Goal: Task Accomplishment & Management: Manage account settings

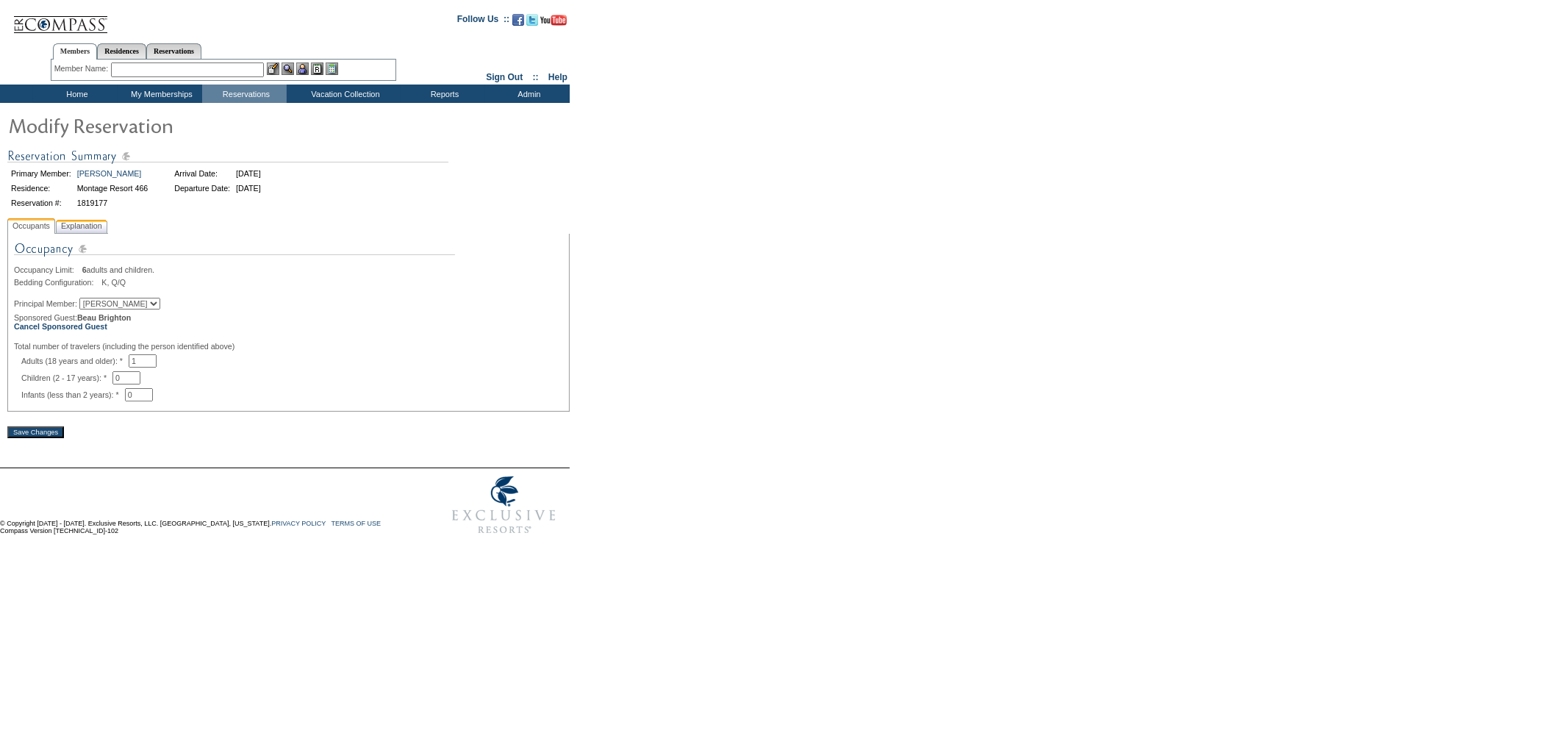
click at [94, 224] on span "Explanation" at bounding box center [82, 226] width 47 height 16
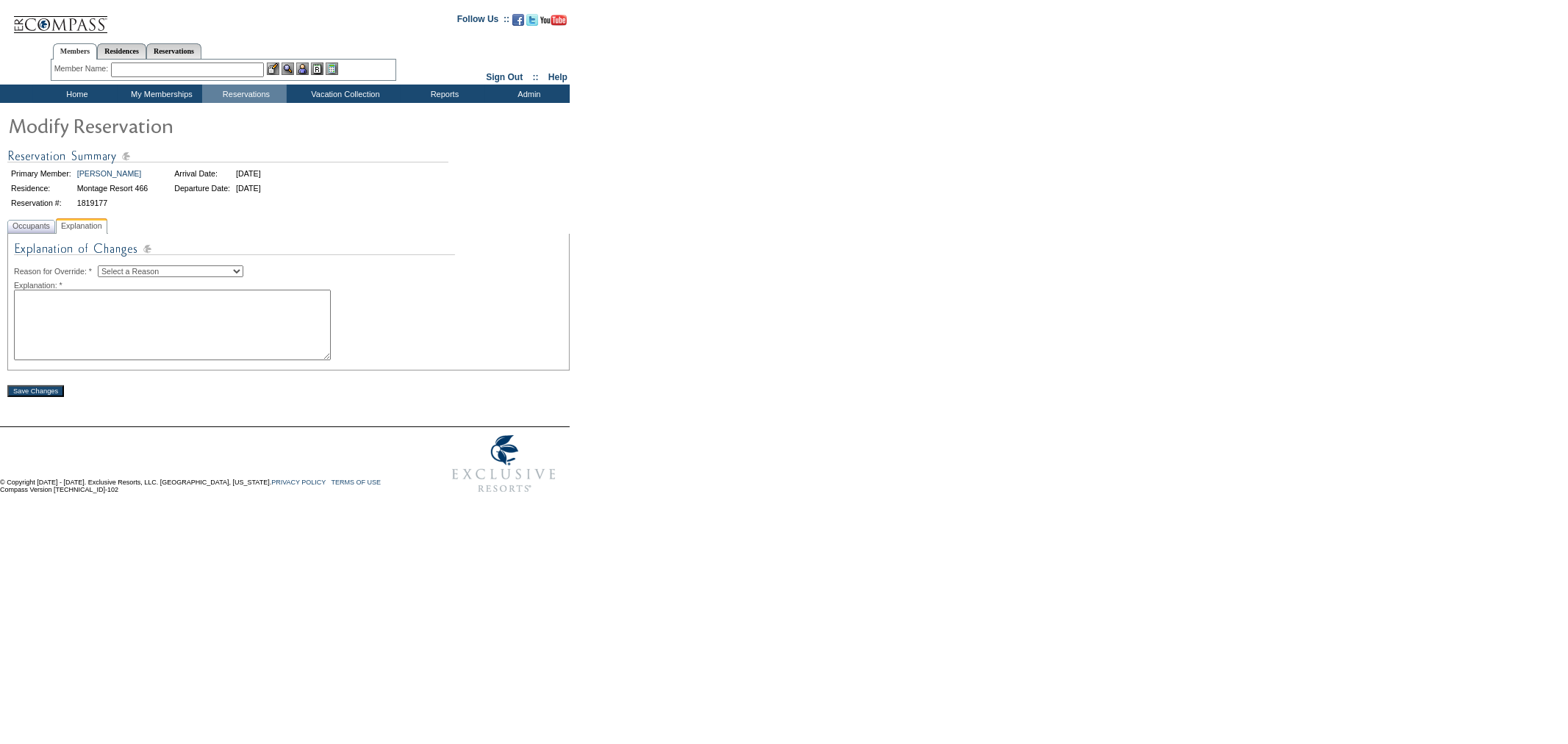
click at [141, 331] on textarea at bounding box center [172, 325] width 317 height 71
paste textarea "beaubrighton@gmail.com"
type textarea "b"
paste textarea "This reservation is for Lorie's son Beau. -KI"
type textarea "This reservation is for Lorie's son Beau. -KI"
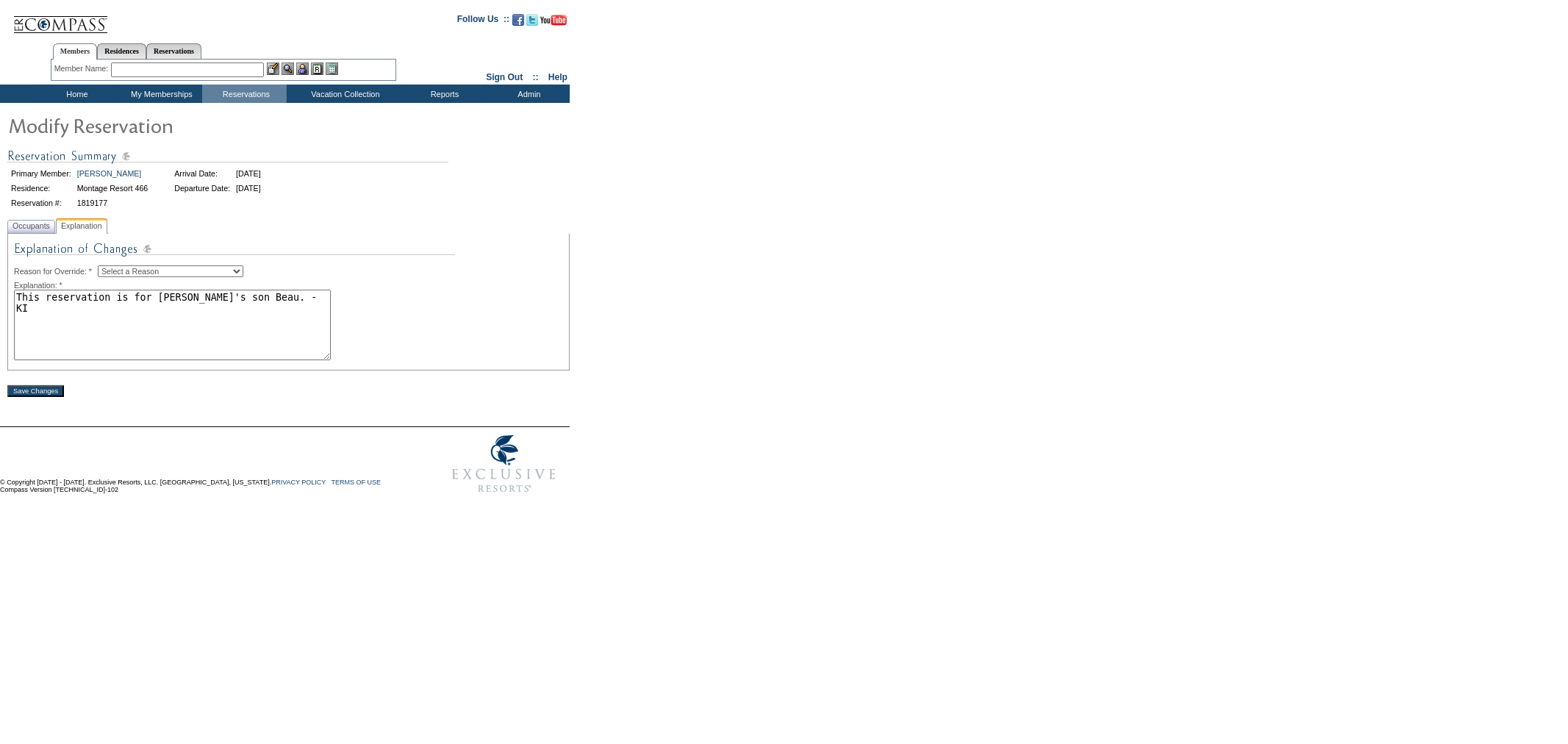
click at [180, 270] on select "Select a Reason Creating Continuous Stay Days Rebooked After Cancellation Editi…" at bounding box center [170, 272] width 145 height 12
select select "1045"
click at [109, 266] on select "Select a Reason Creating Continuous Stay Days Rebooked After Cancellation Editi…" at bounding box center [170, 272] width 145 height 12
click at [46, 397] on input "Save Changes" at bounding box center [35, 391] width 57 height 12
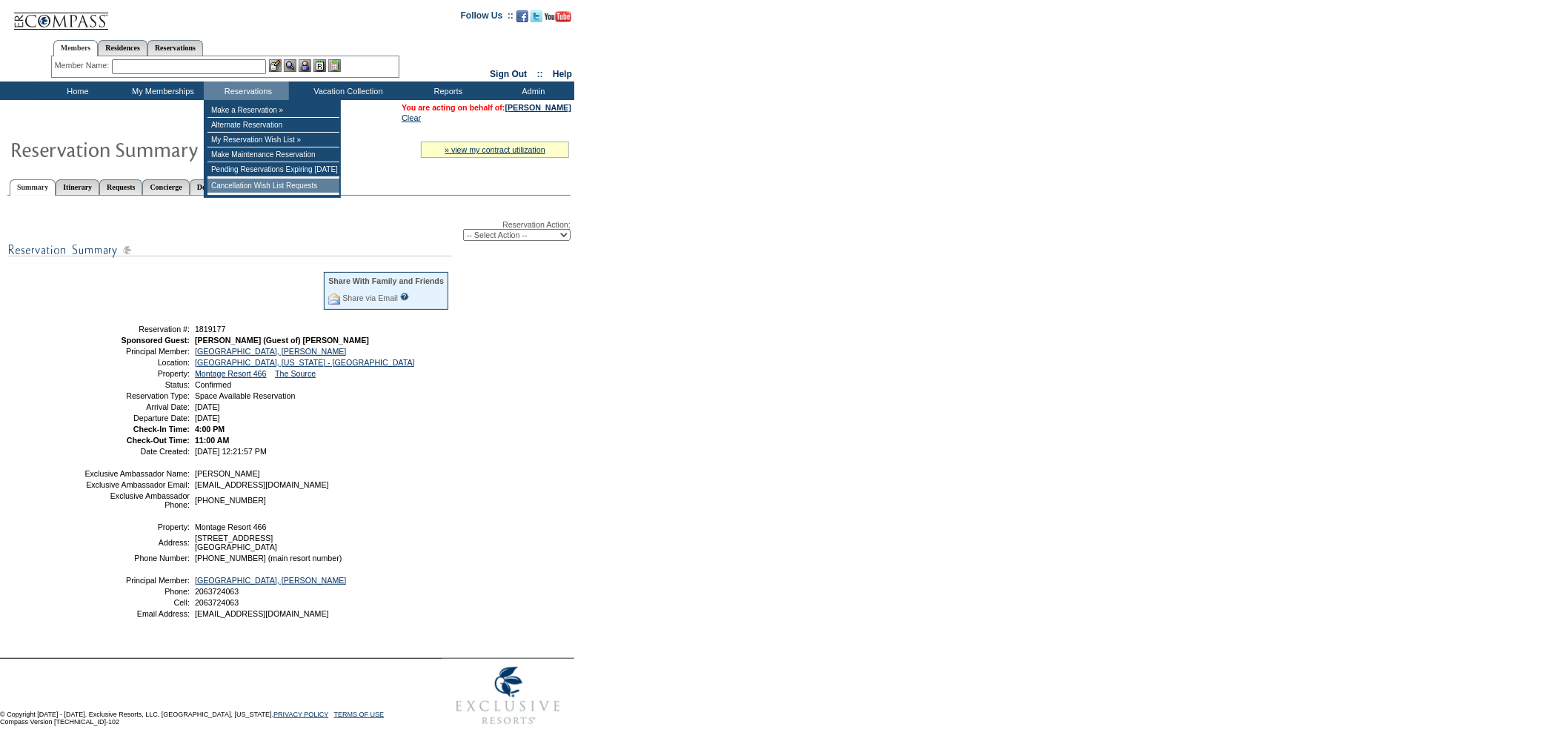
click at [227, 185] on td "Cancellation Wish List Requests" at bounding box center [273, 186] width 132 height 15
